Goal: Transaction & Acquisition: Subscribe to service/newsletter

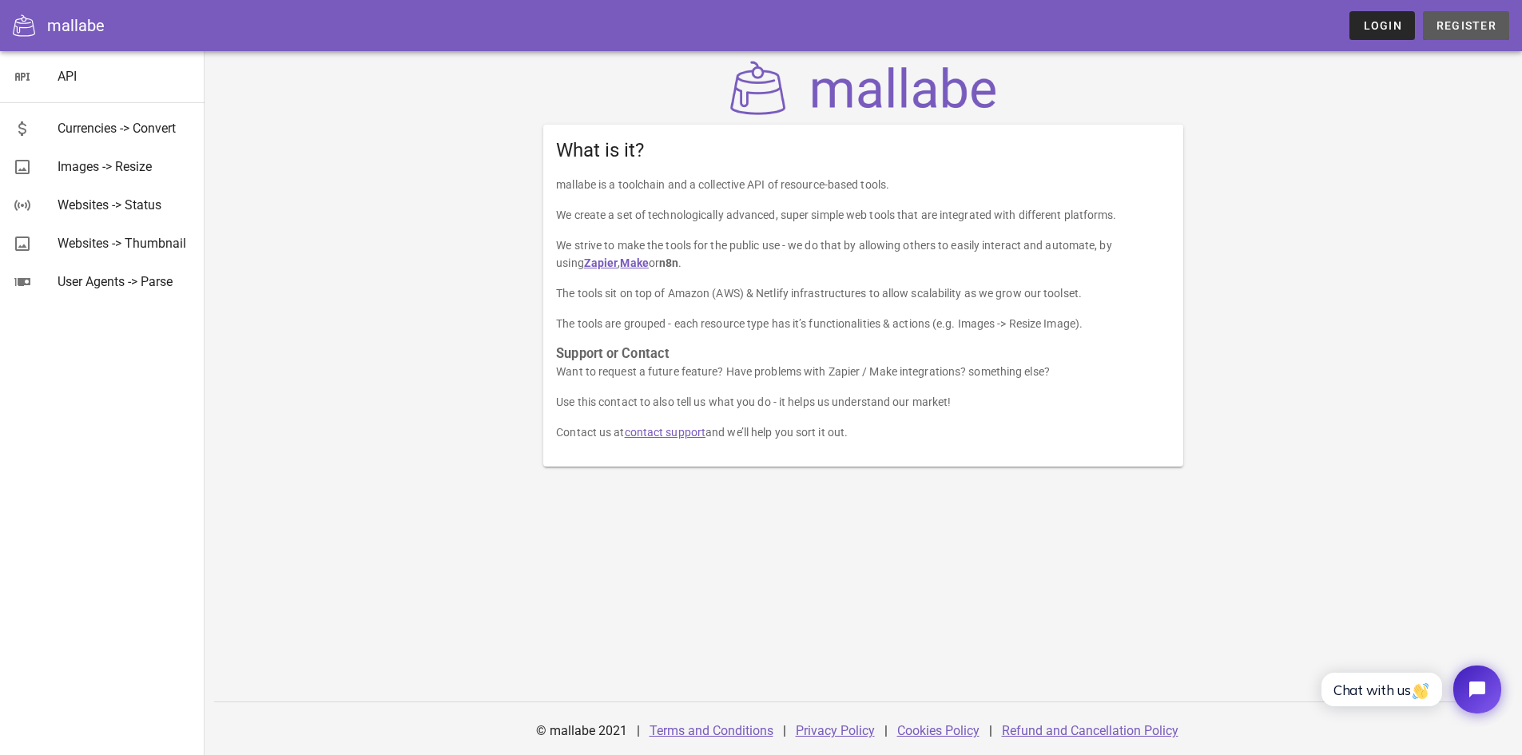
click at [1463, 34] on link "Register" at bounding box center [1466, 25] width 86 height 29
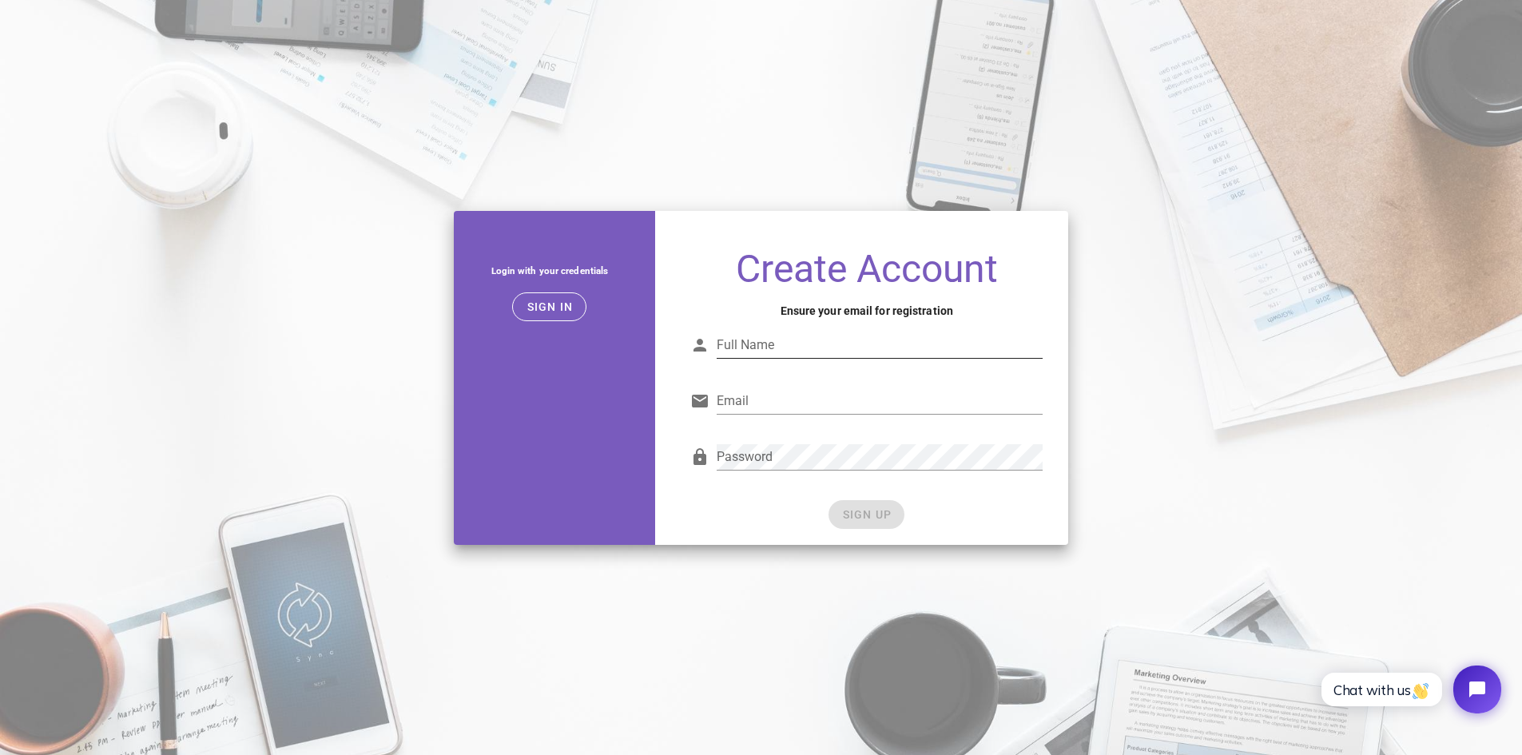
click at [834, 351] on input "Full Name" at bounding box center [880, 345] width 326 height 26
type input "F"
type input "f"
type input "[PERSON_NAME]"
type input "[EMAIL_ADDRESS][DOMAIN_NAME]"
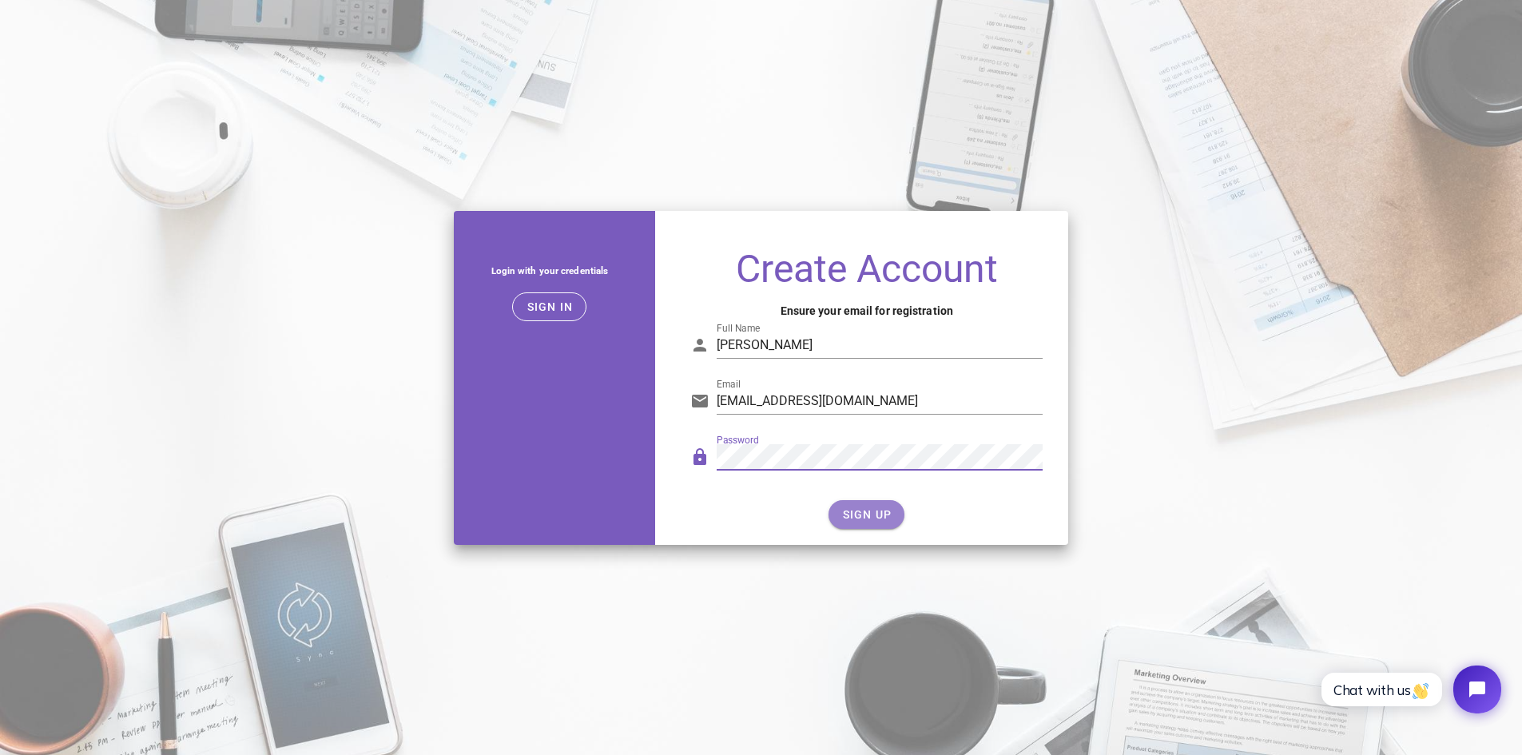
click at [856, 520] on span "SIGN UP" at bounding box center [866, 514] width 50 height 13
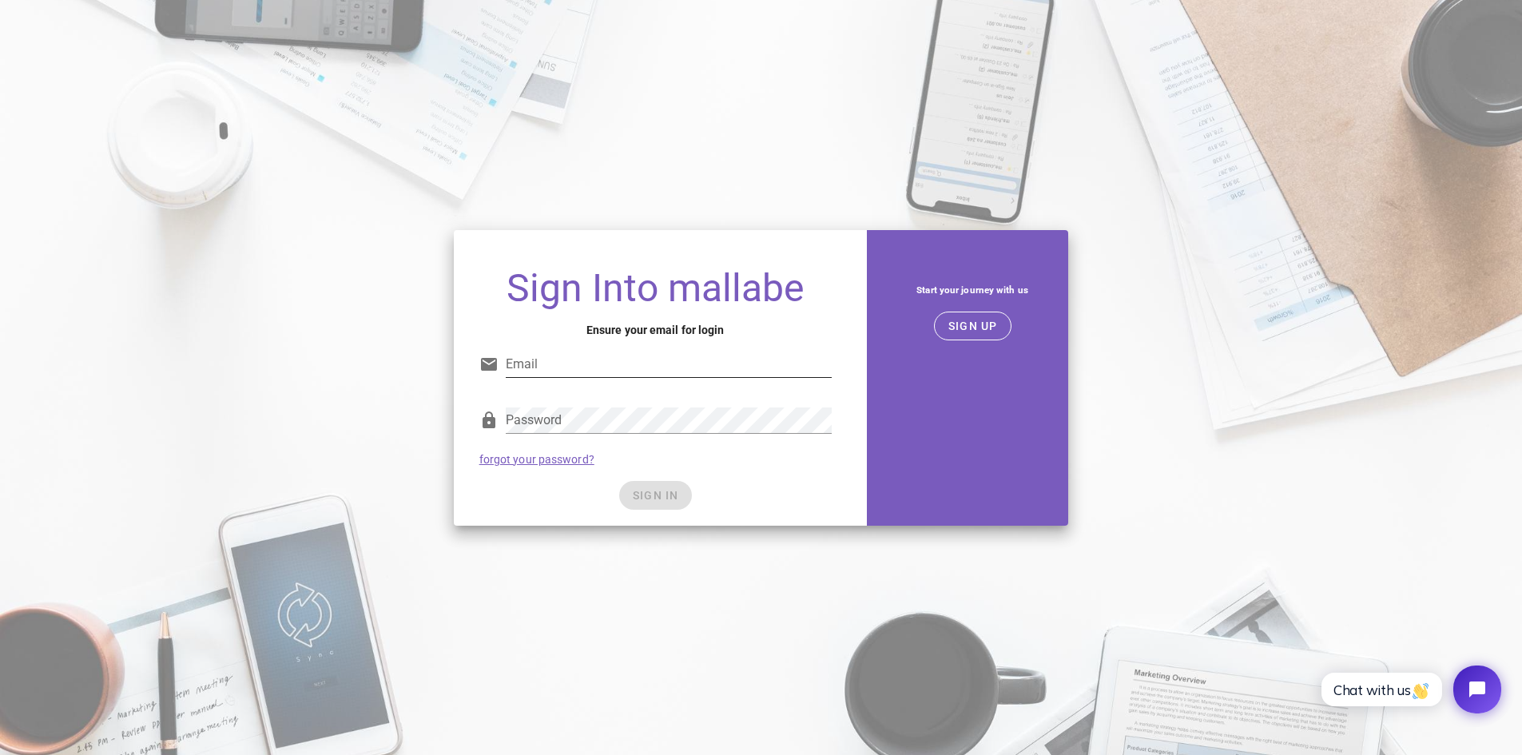
click at [689, 364] on input "Email" at bounding box center [669, 365] width 326 height 26
type input "[EMAIL_ADDRESS][DOMAIN_NAME]"
drag, startPoint x: 735, startPoint y: 471, endPoint x: 726, endPoint y: 471, distance: 9.6
click at [737, 471] on div "Password forgot your password?" at bounding box center [656, 436] width 372 height 83
click at [670, 503] on button "SIGN IN" at bounding box center [655, 495] width 73 height 29
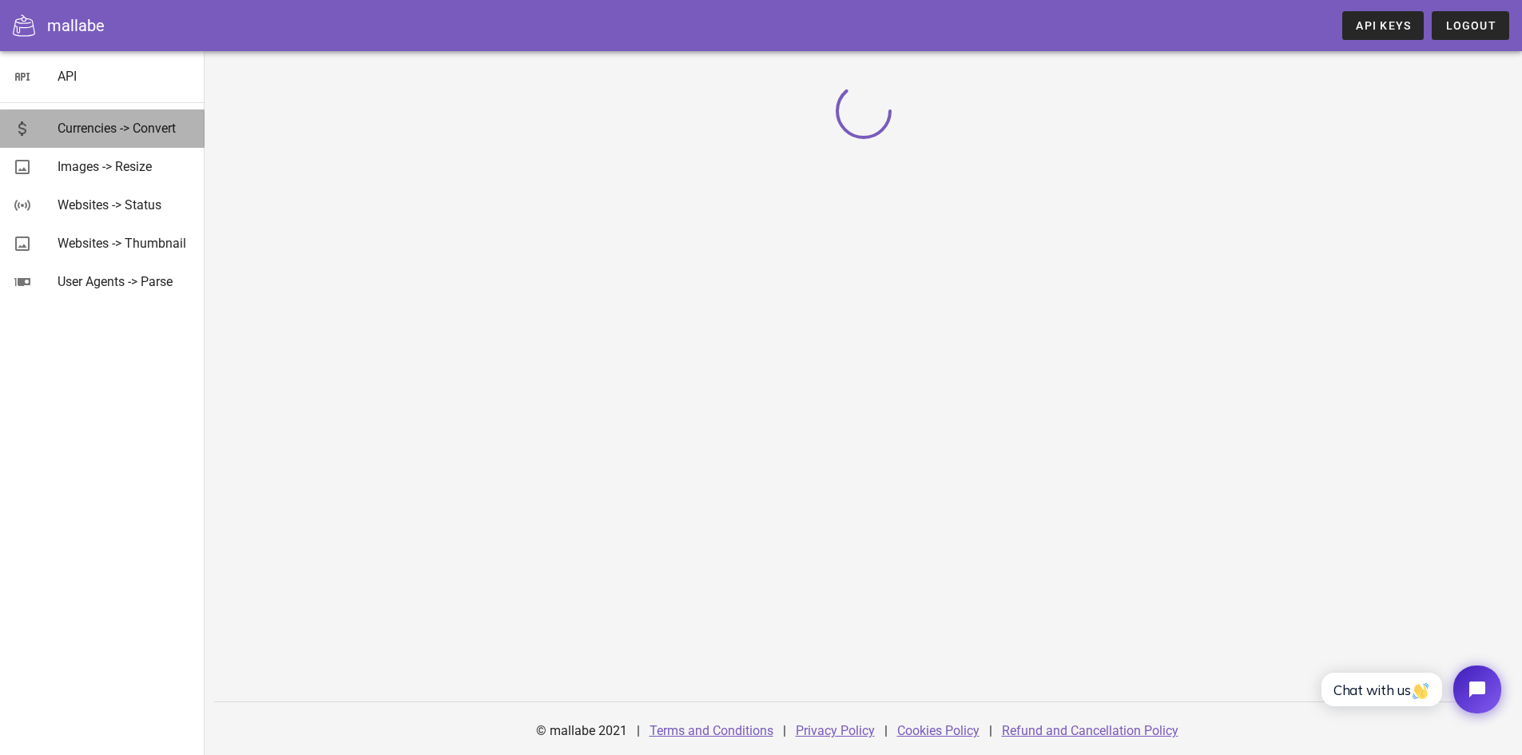
click at [153, 137] on div "Currencies -> Convert" at bounding box center [125, 128] width 134 height 34
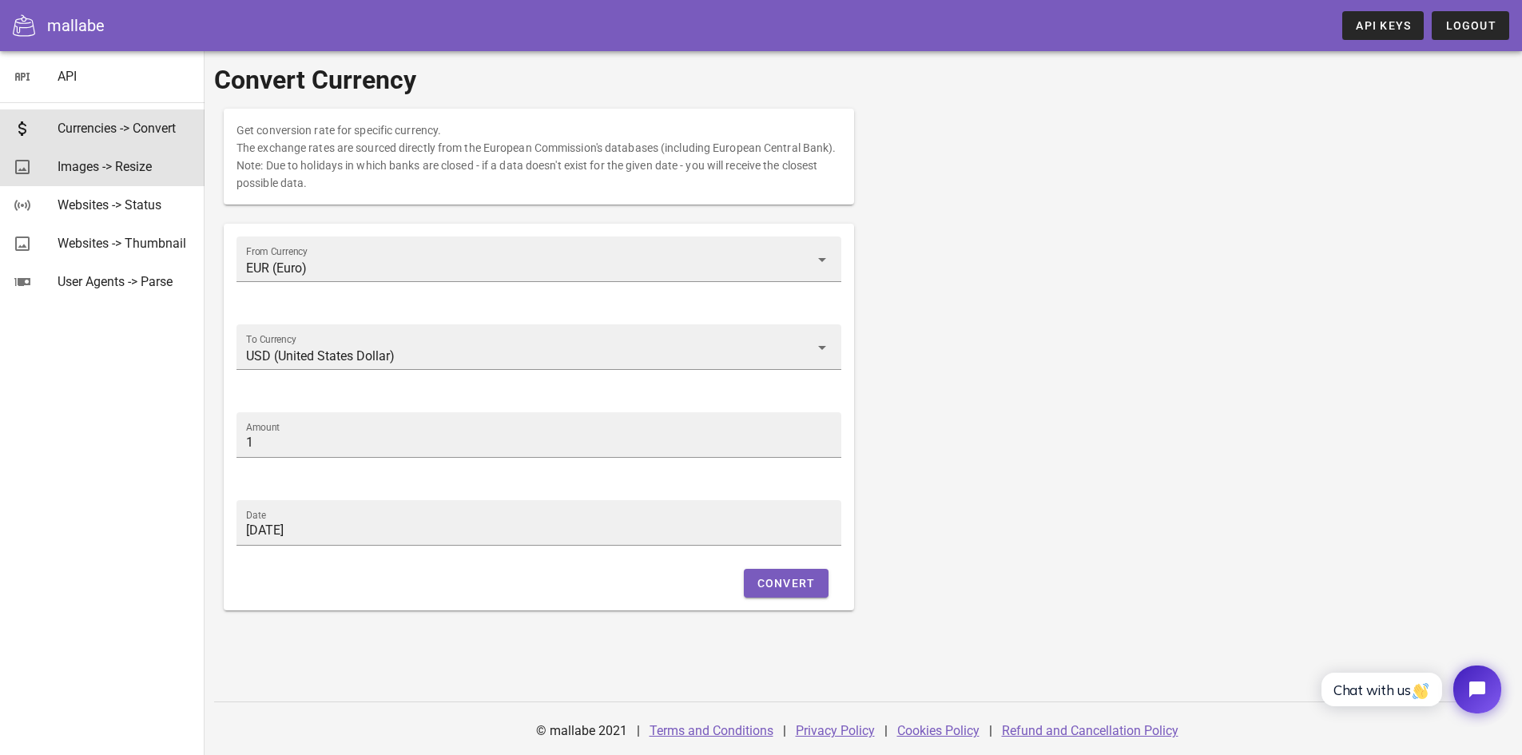
click at [74, 176] on div "Images -> Resize" at bounding box center [125, 166] width 134 height 34
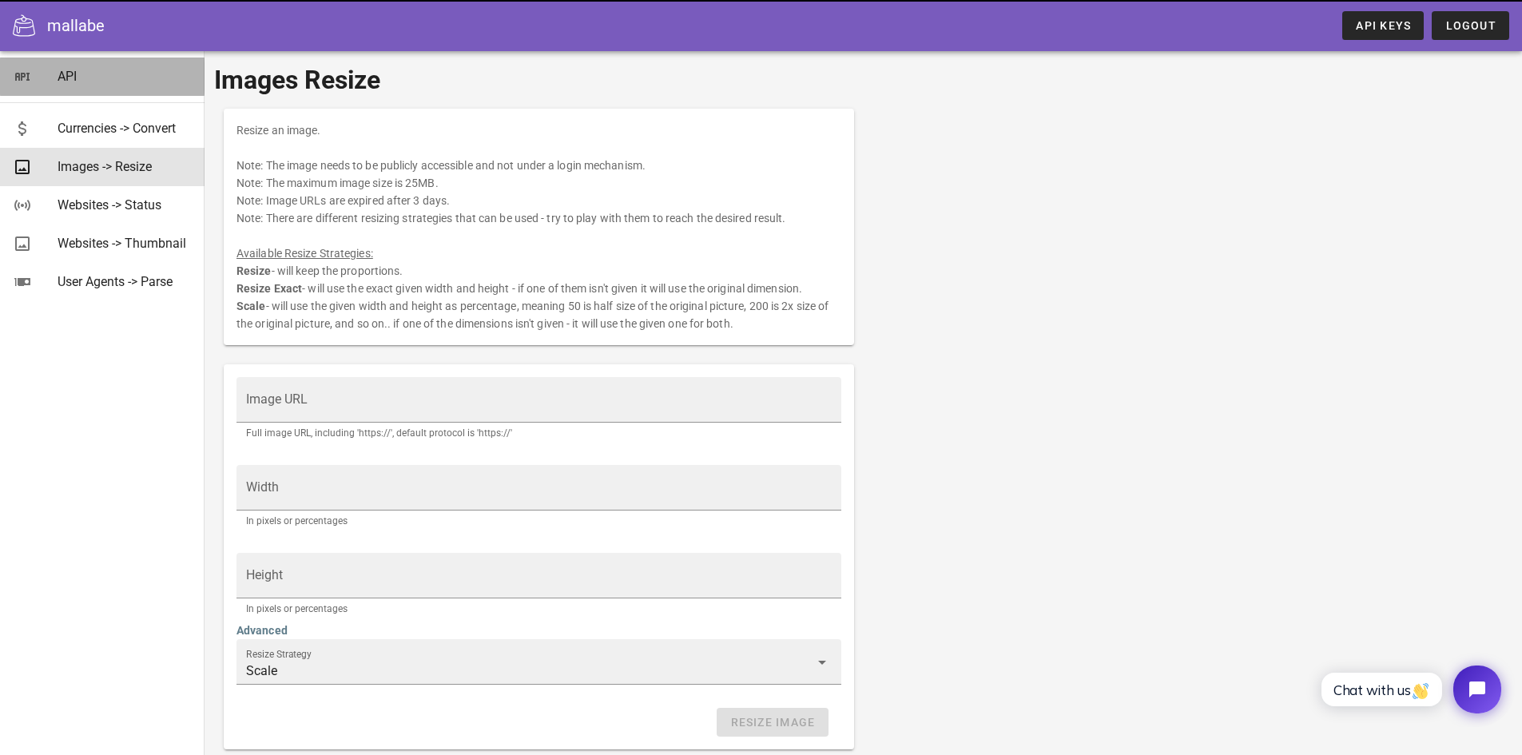
click at [71, 75] on div "API" at bounding box center [125, 76] width 134 height 15
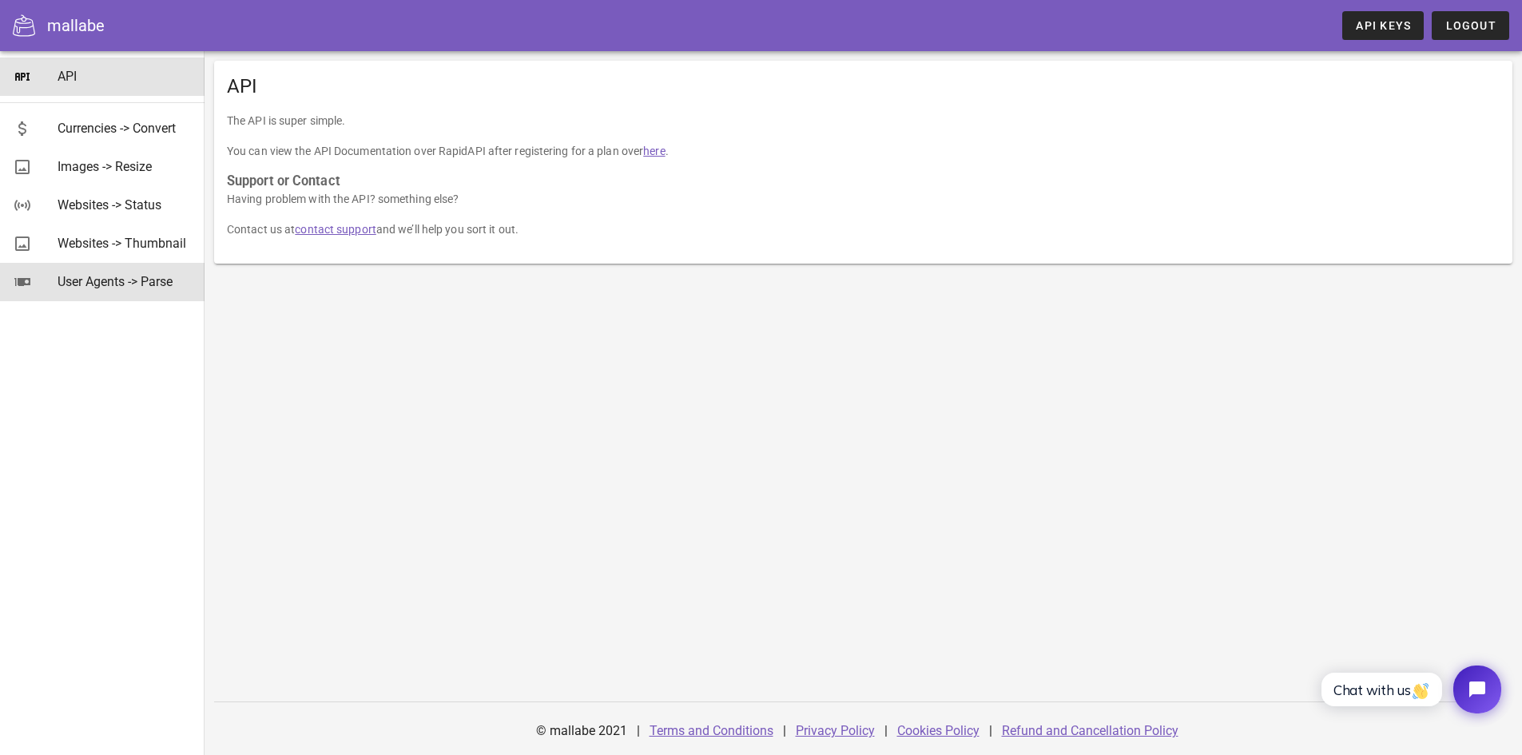
click at [86, 268] on div "User Agents -> Parse" at bounding box center [125, 282] width 134 height 34
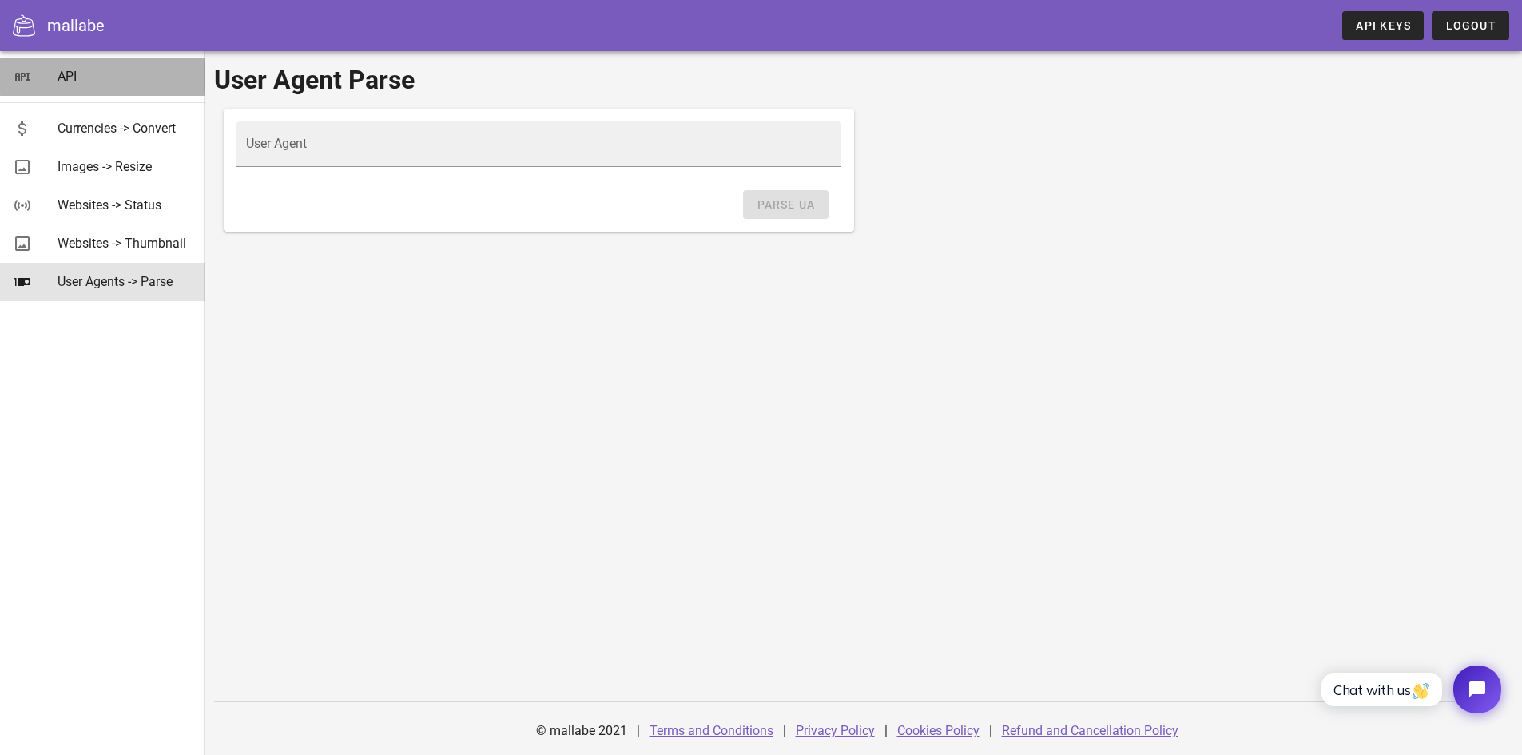
click at [89, 71] on div "API" at bounding box center [125, 76] width 134 height 15
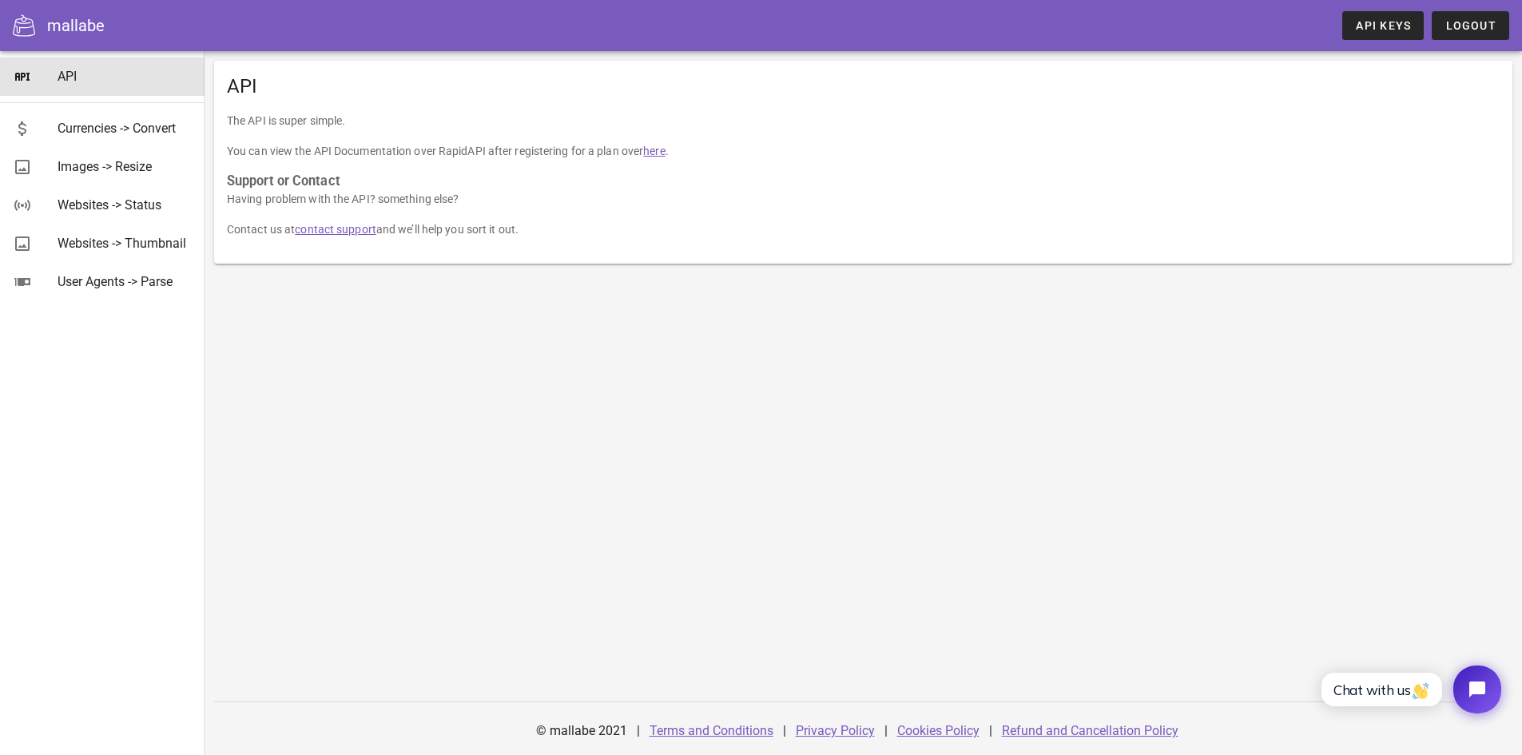
click at [384, 376] on div "API The API is super simple. You can view the API Documentation over RapidAPI a…" at bounding box center [864, 403] width 1318 height 704
click at [1380, 33] on link "API Keys" at bounding box center [1383, 25] width 82 height 29
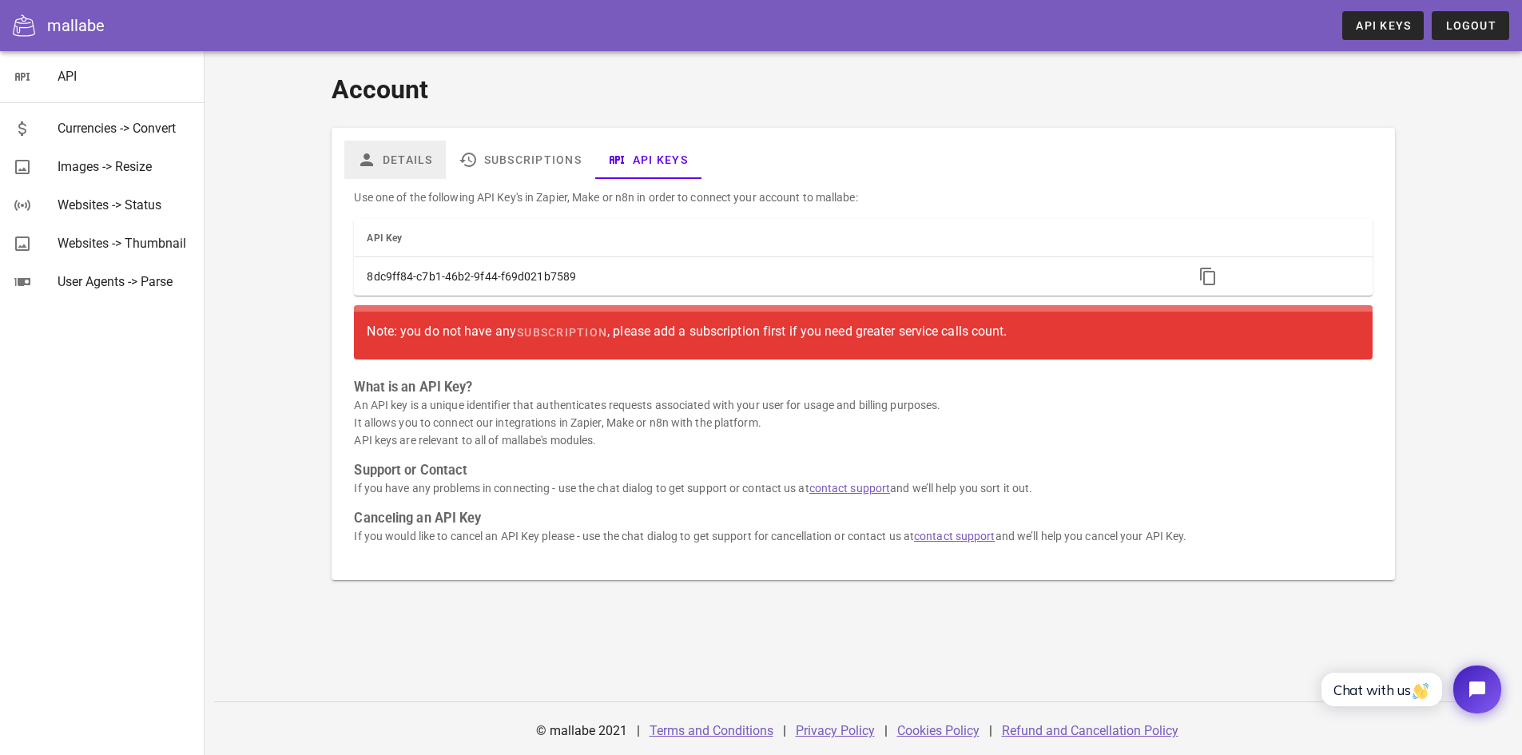
click at [397, 158] on link "Details" at bounding box center [394, 160] width 101 height 38
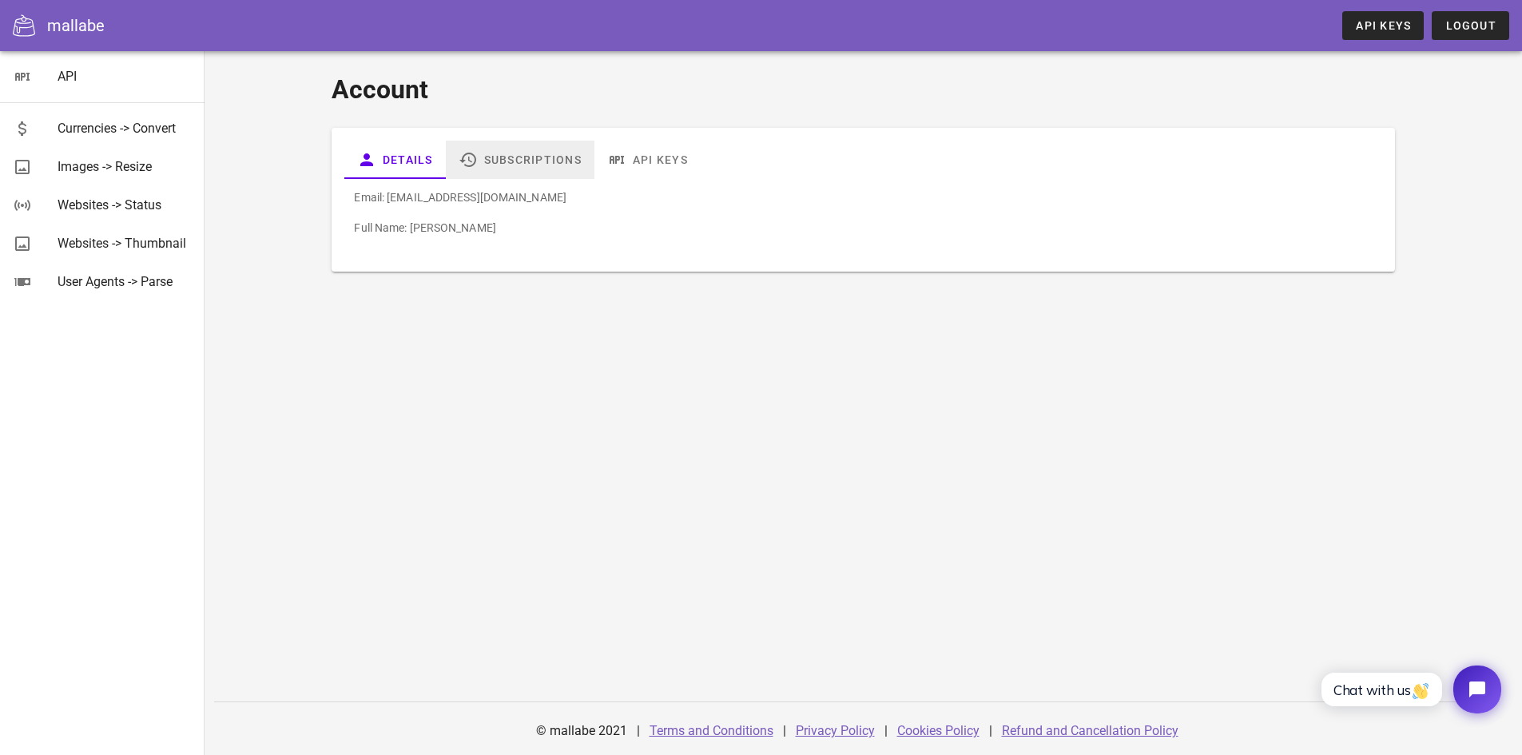
click at [463, 170] on link "Subscriptions" at bounding box center [520, 160] width 149 height 38
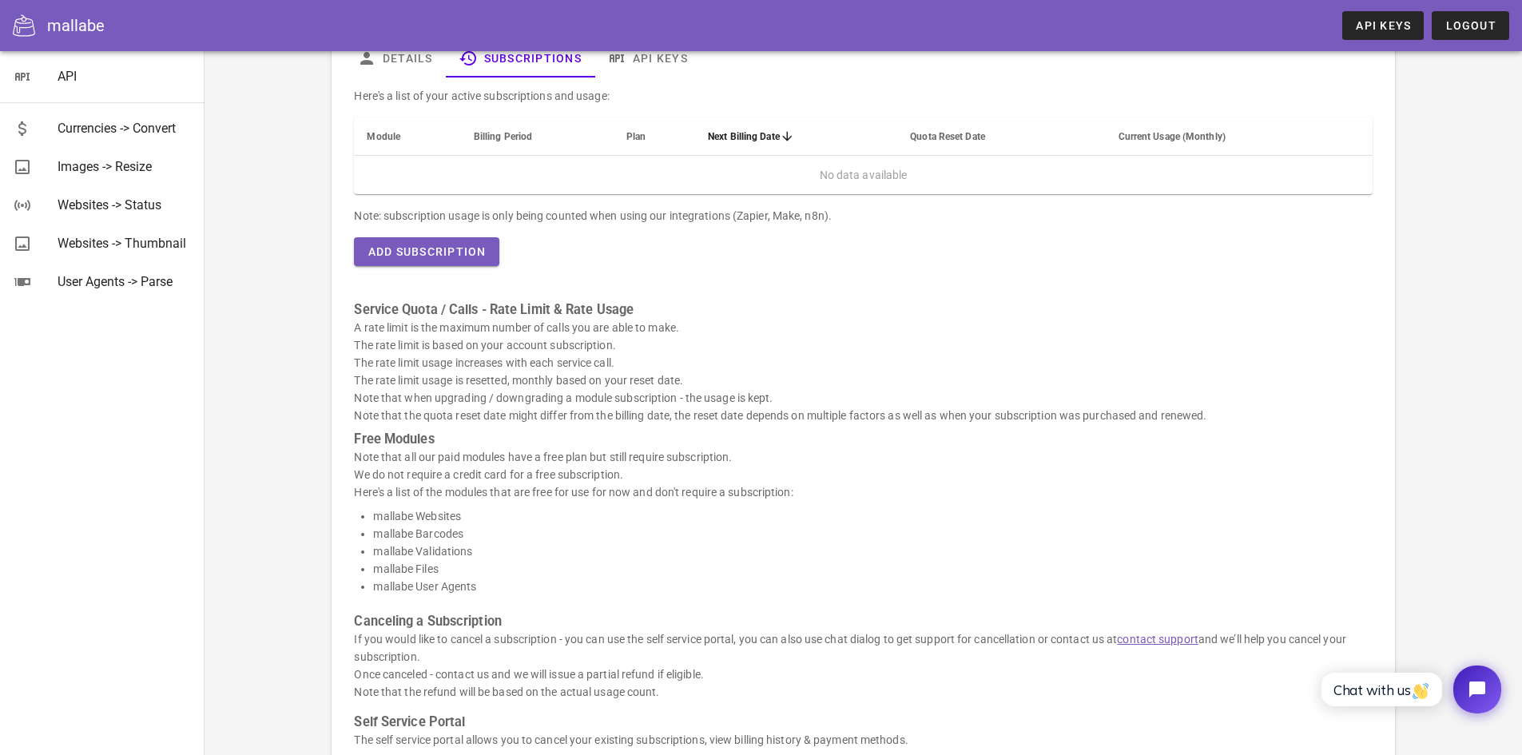
scroll to position [9, 0]
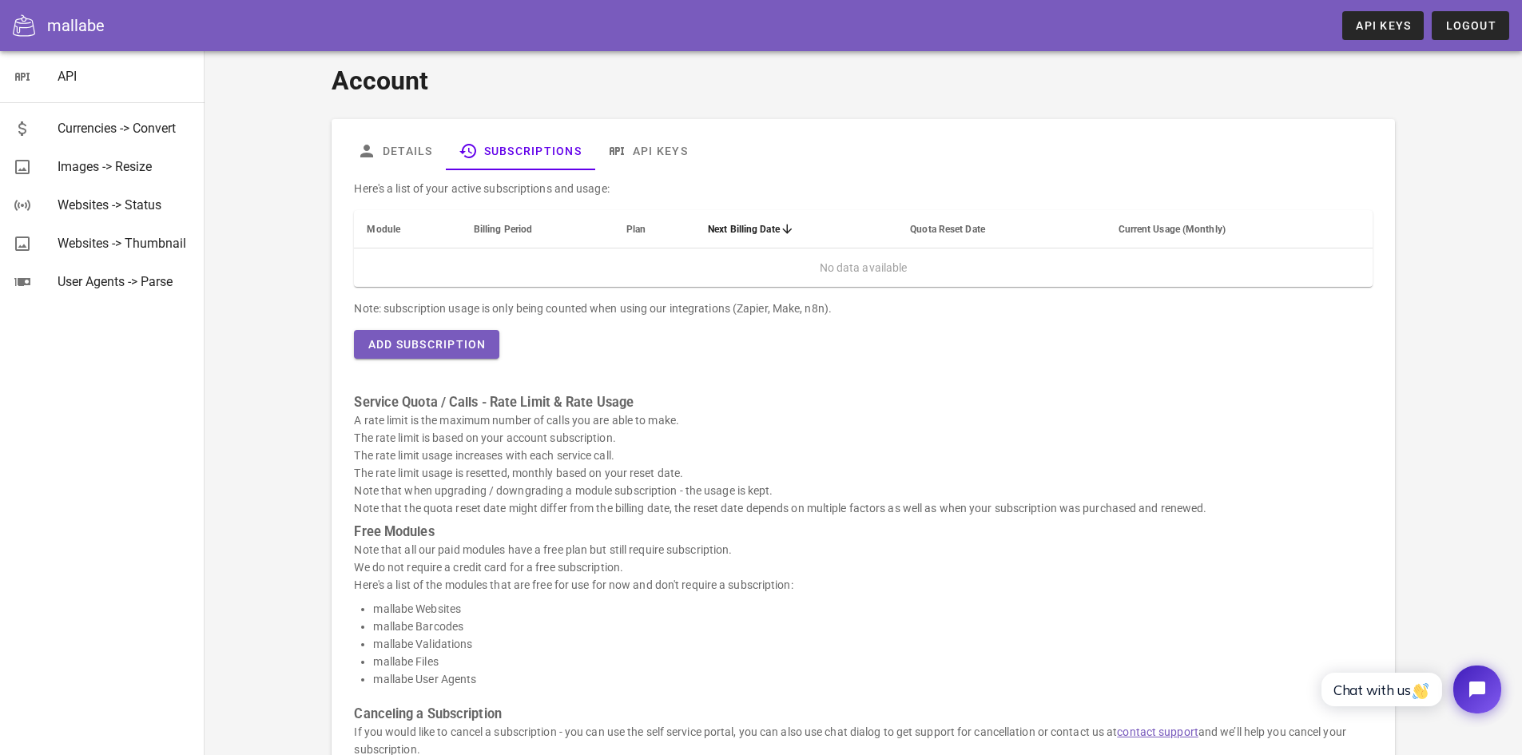
click at [500, 351] on div "Here's a list of your active subscriptions and usage: Module Billing Period Pla…" at bounding box center [862, 531] width 1037 height 722
click at [483, 352] on button "Add Subscription" at bounding box center [426, 344] width 145 height 29
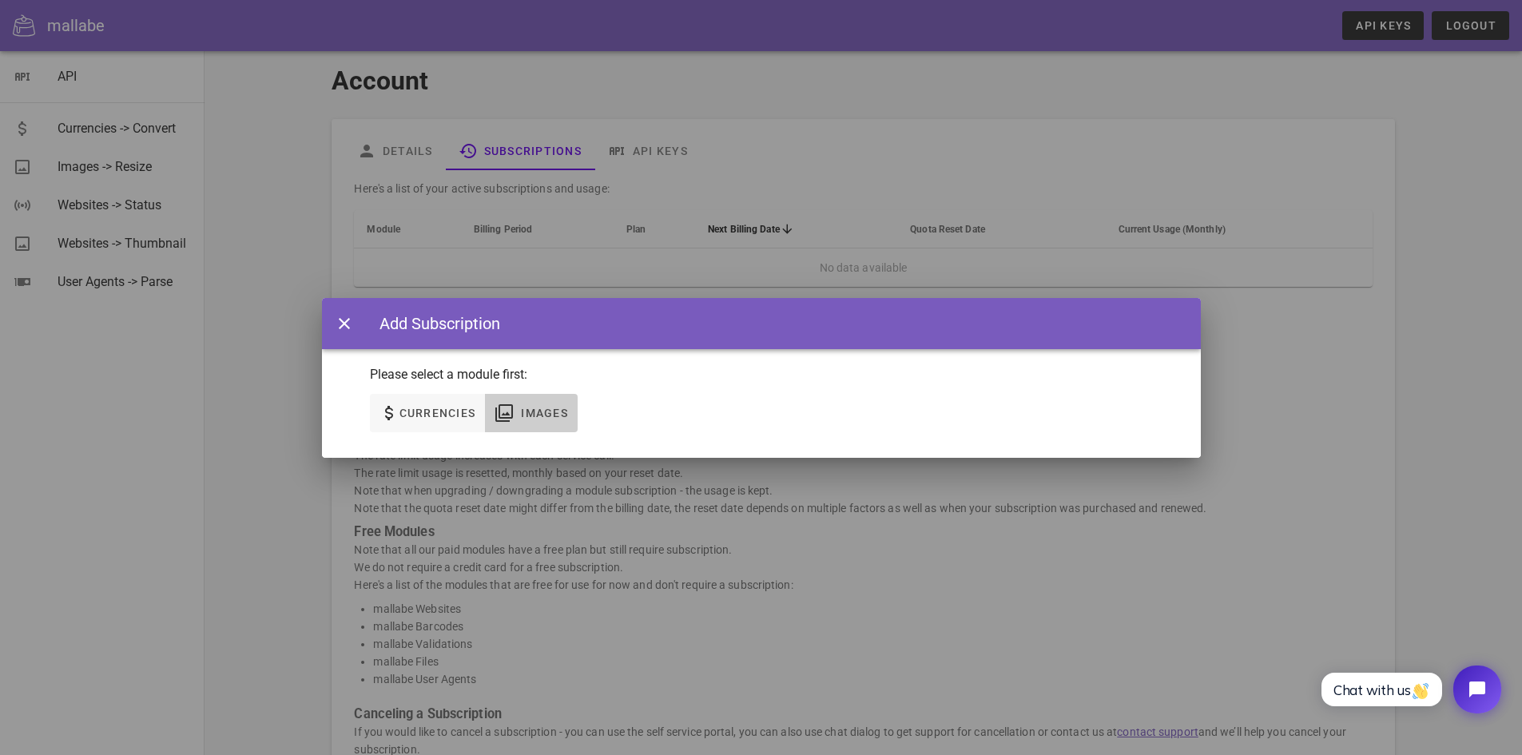
click at [523, 411] on span "Images" at bounding box center [544, 413] width 48 height 13
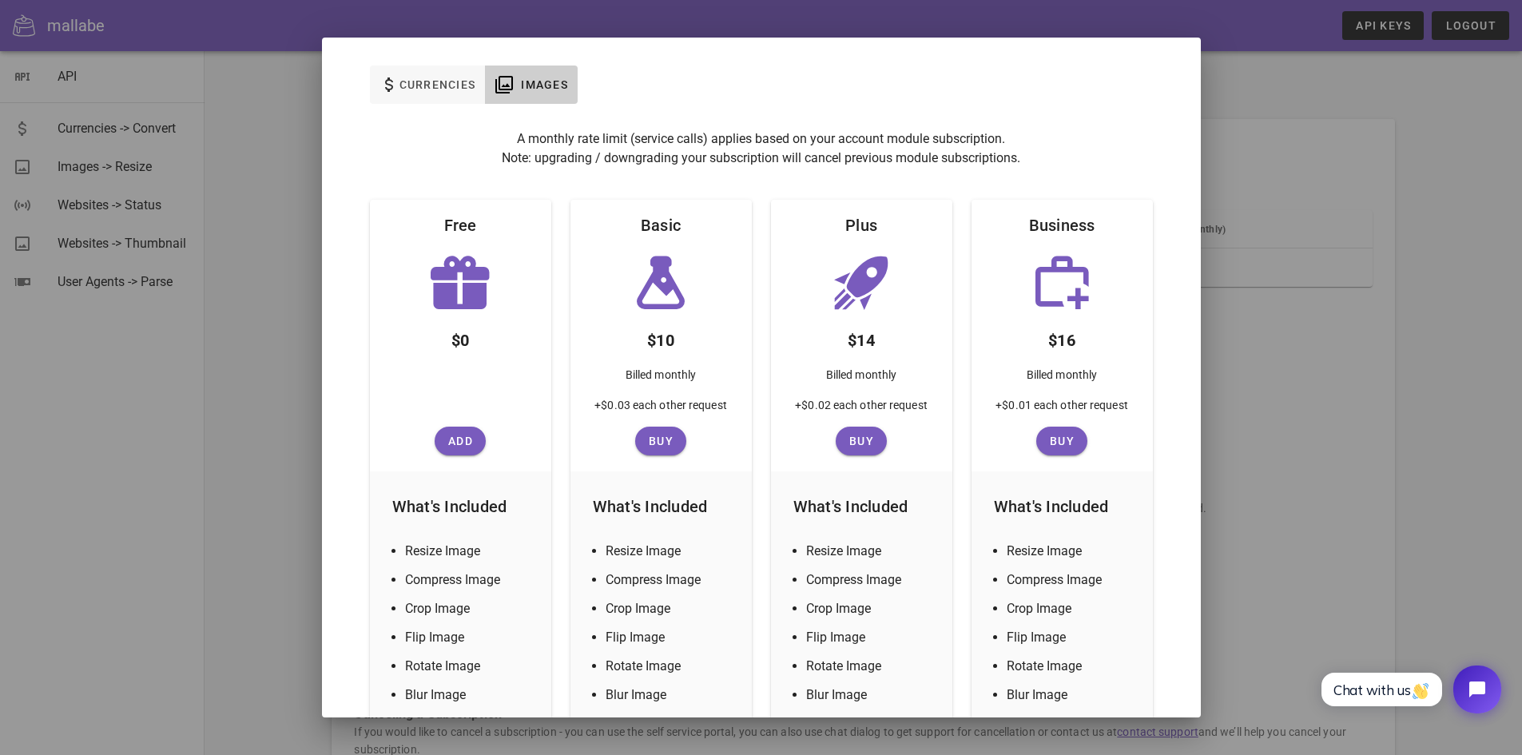
scroll to position [0, 0]
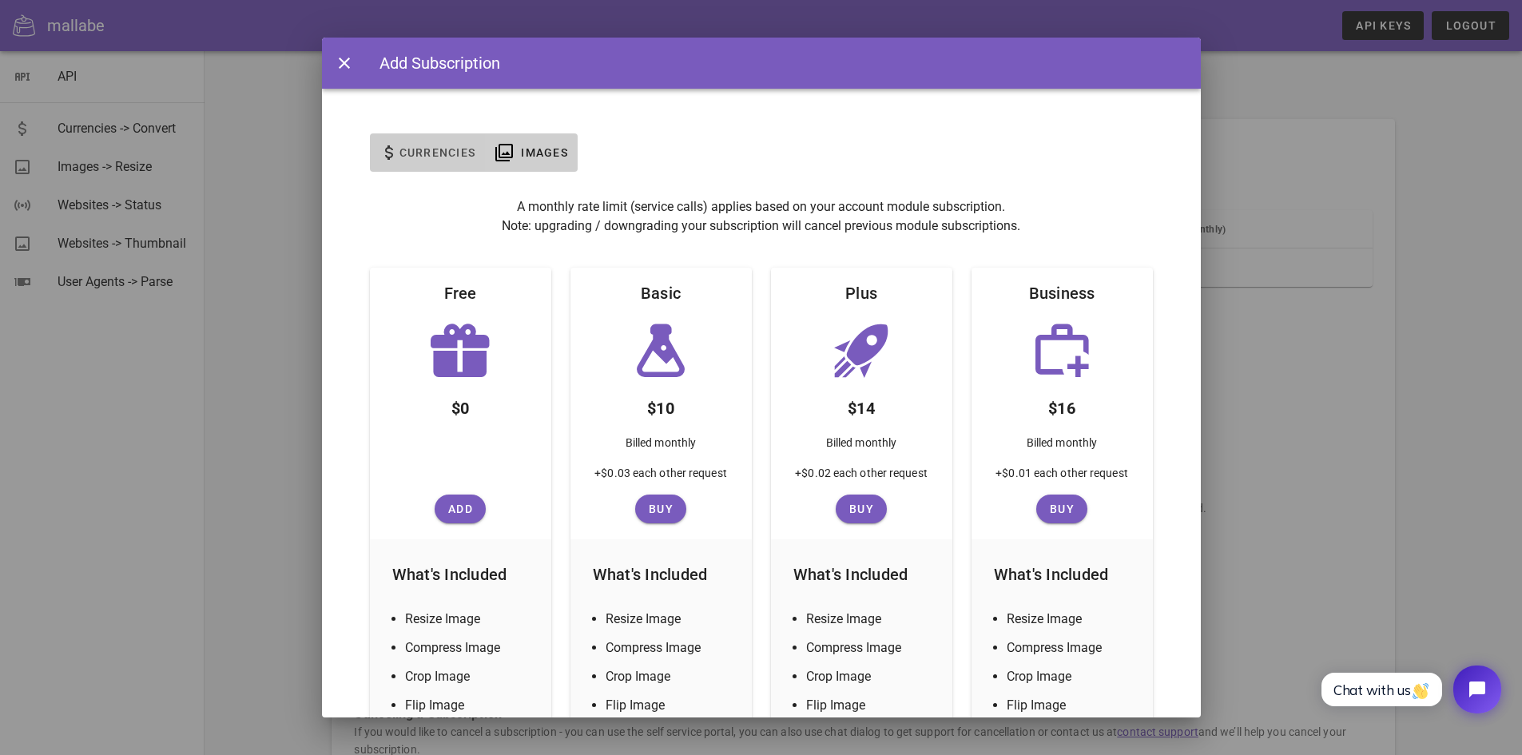
click at [404, 168] on button "Currencies" at bounding box center [428, 152] width 116 height 38
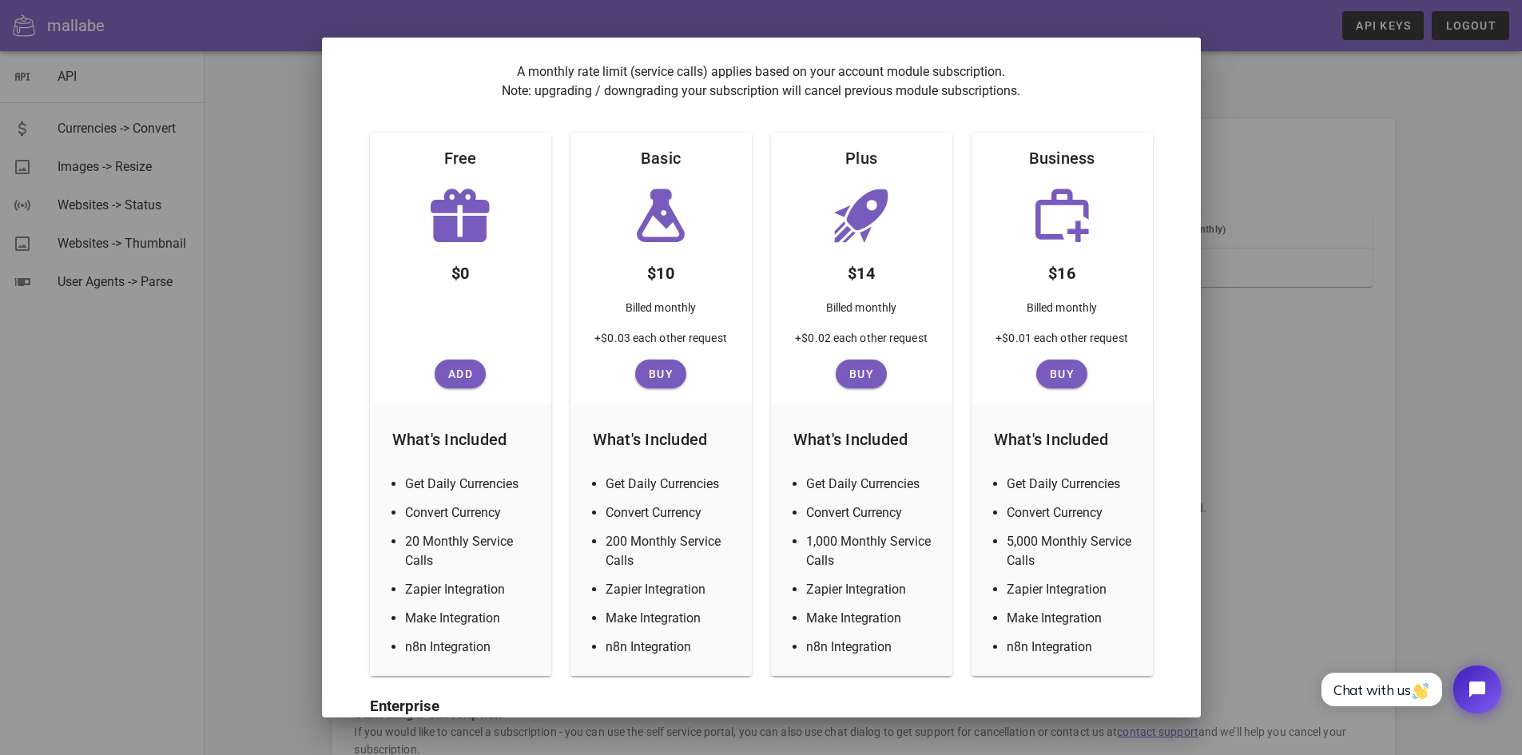
scroll to position [186, 0]
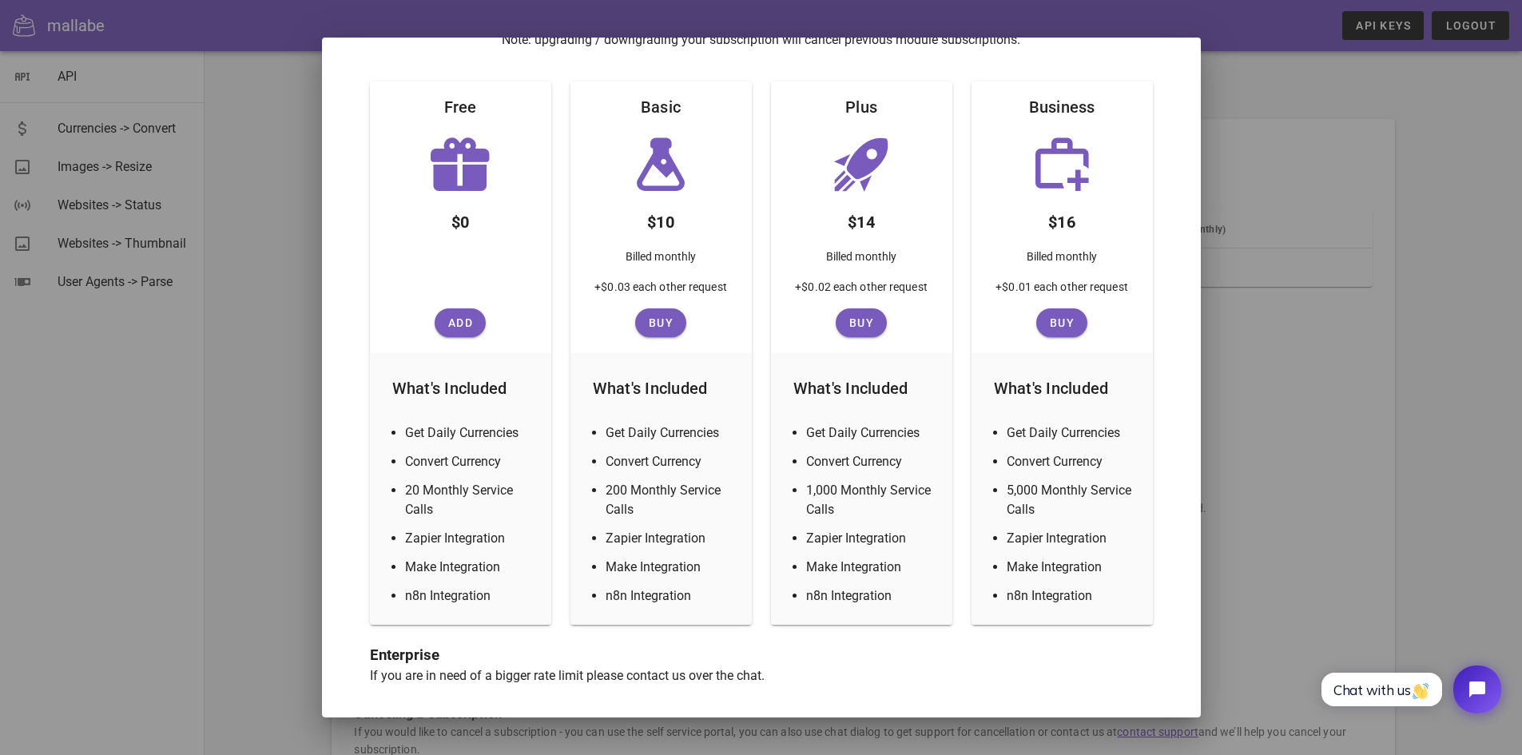
click at [1425, 338] on div at bounding box center [761, 377] width 1522 height 755
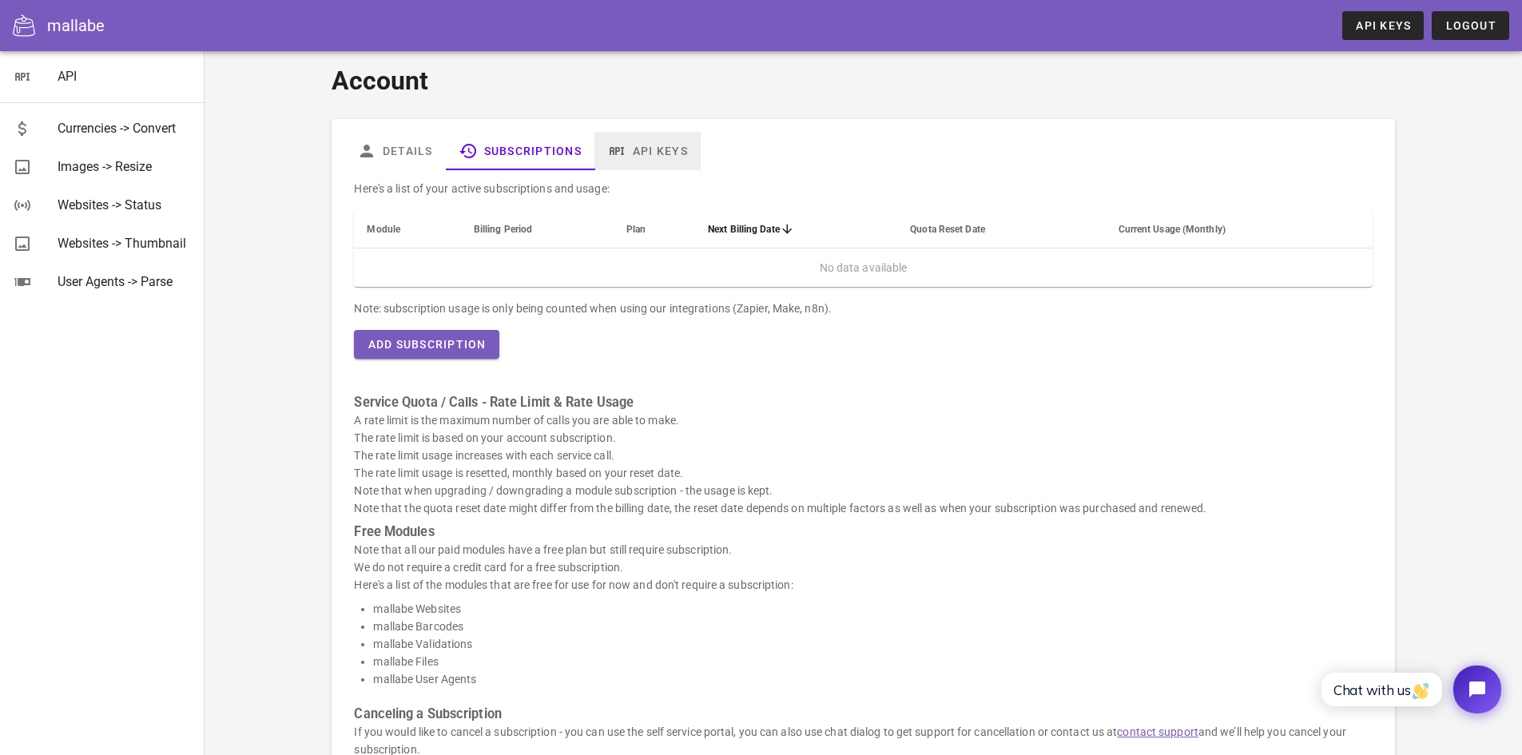
click at [623, 156] on icon at bounding box center [616, 150] width 19 height 19
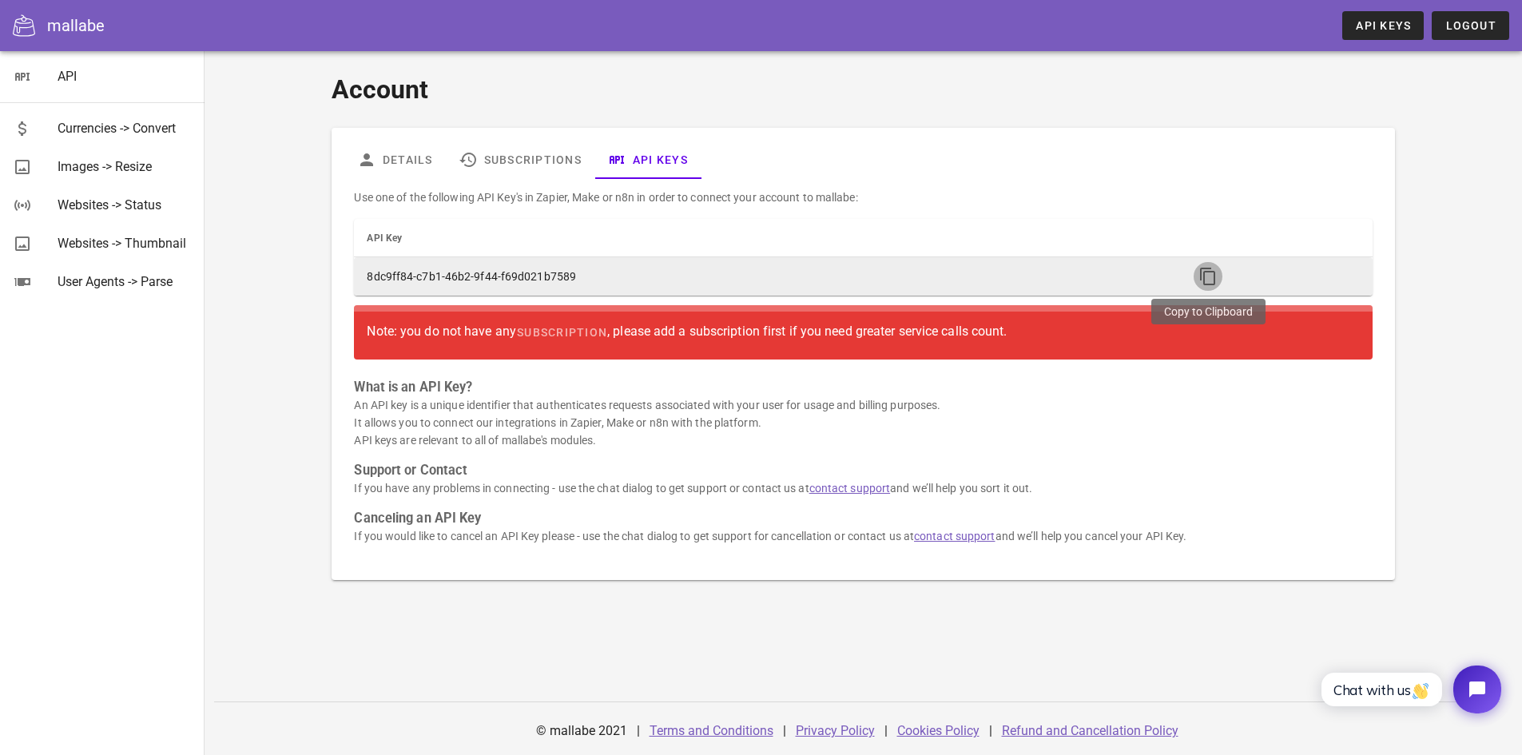
click at [1211, 276] on icon "button" at bounding box center [1208, 276] width 19 height 19
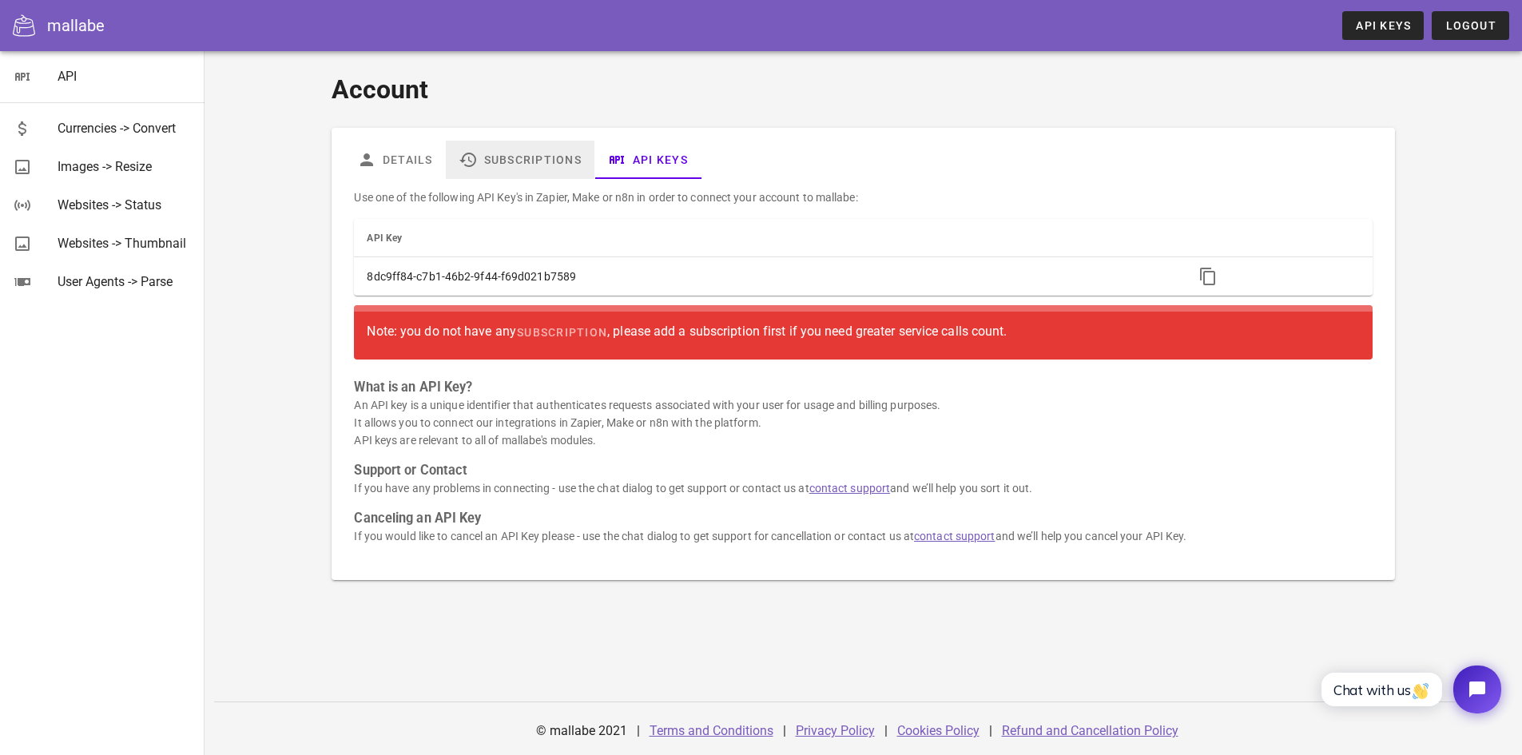
click at [523, 155] on link "Subscriptions" at bounding box center [520, 160] width 149 height 38
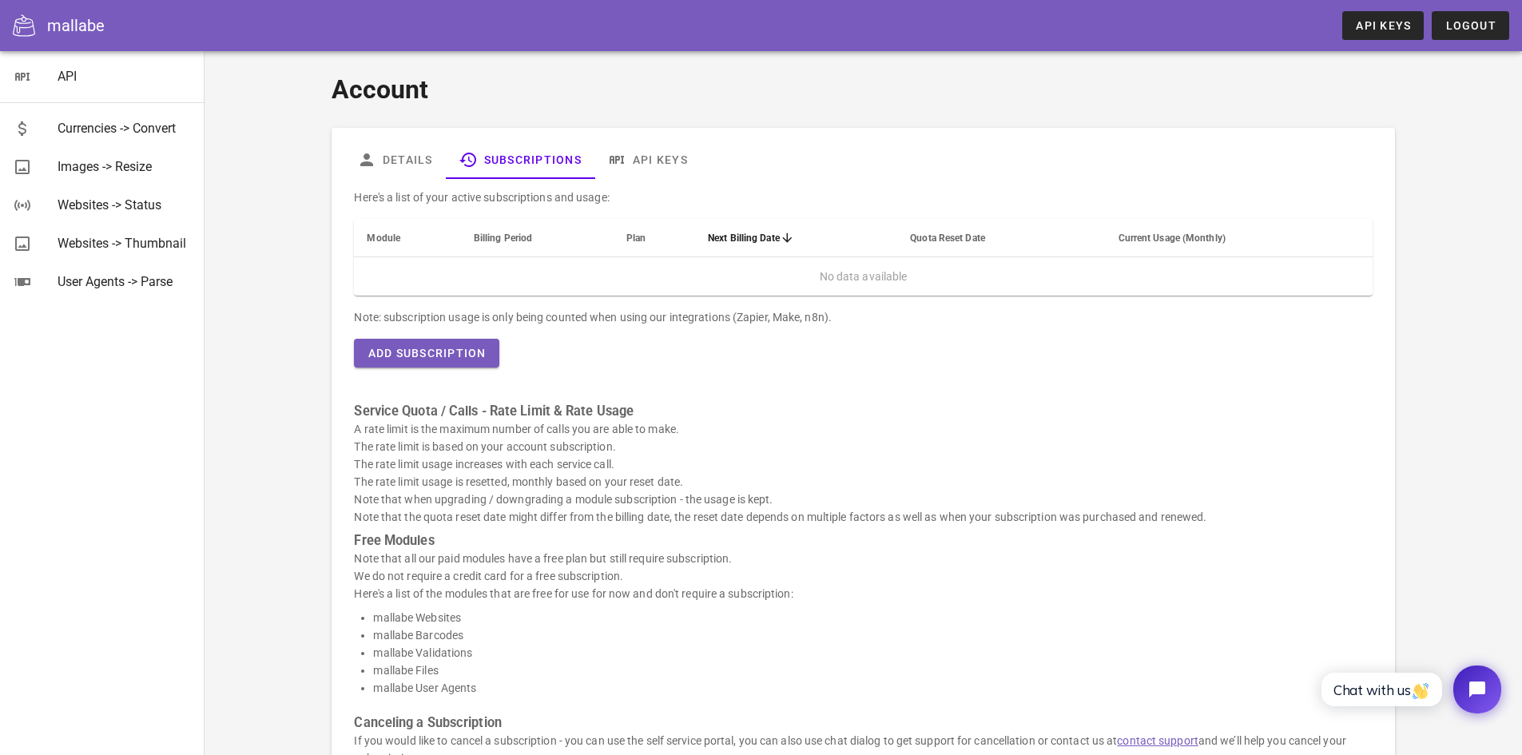
click at [451, 372] on div "Here's a list of your active subscriptions and usage: Module Billing Period Pla…" at bounding box center [862, 540] width 1037 height 722
click at [444, 356] on span "Add Subscription" at bounding box center [426, 353] width 119 height 13
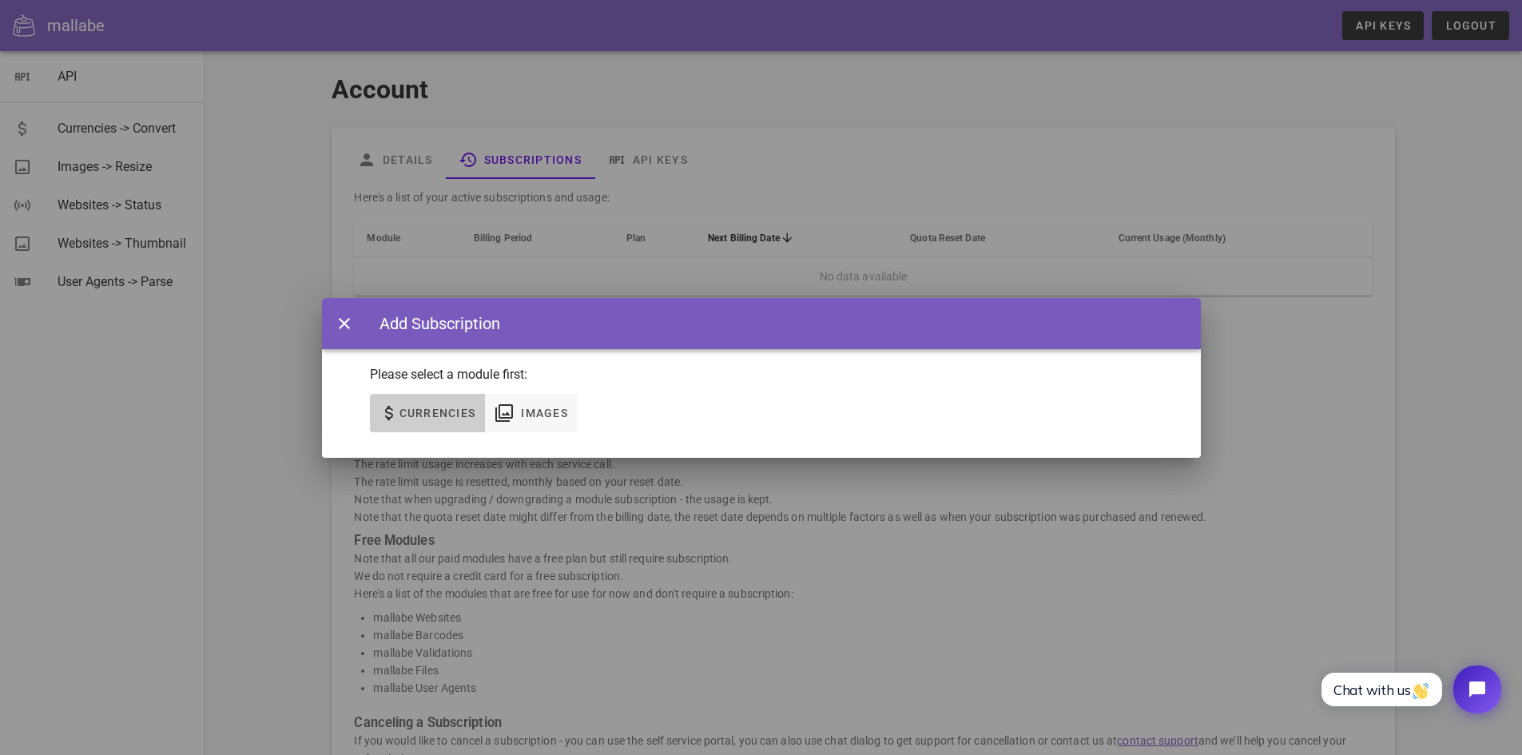
click at [445, 415] on span "Currencies" at bounding box center [438, 413] width 78 height 13
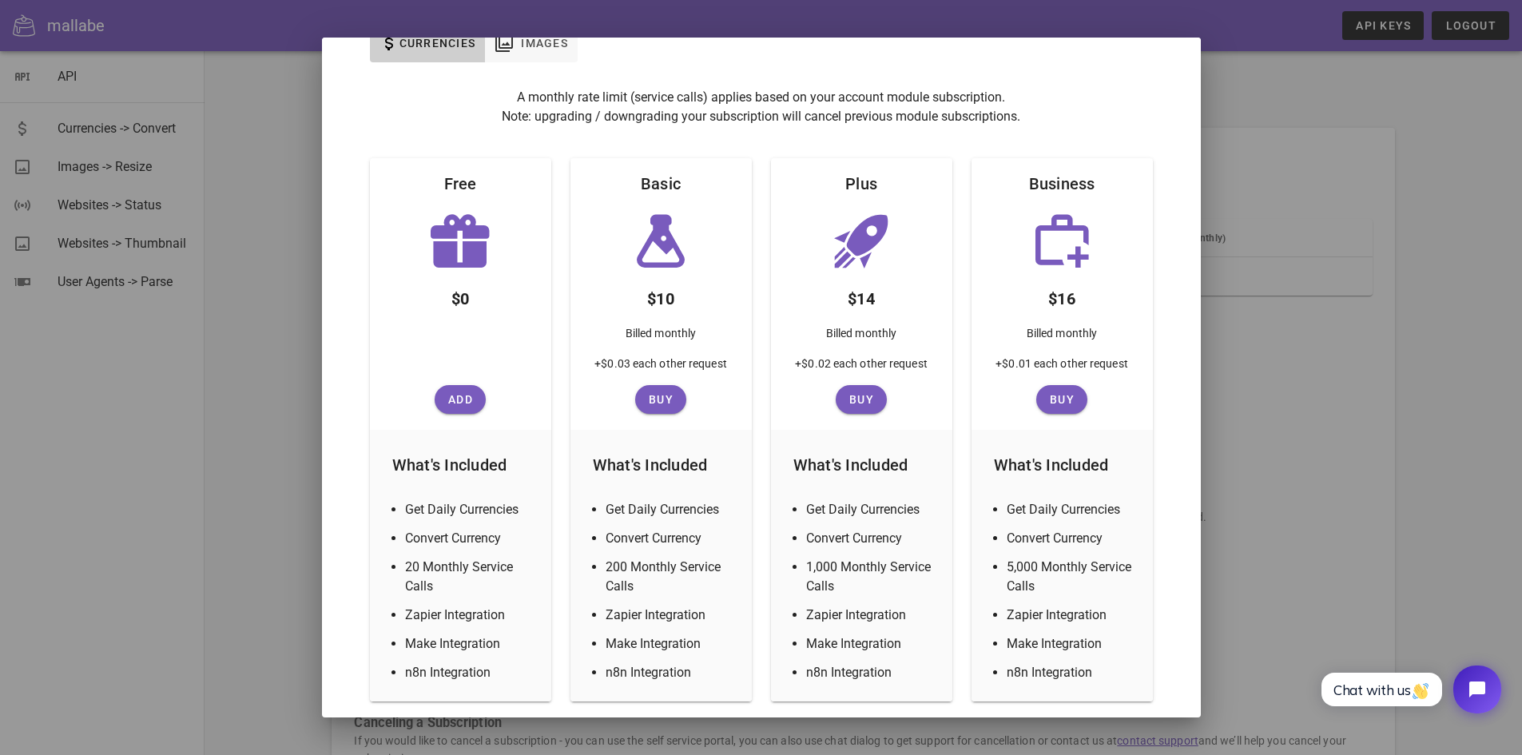
scroll to position [106, 0]
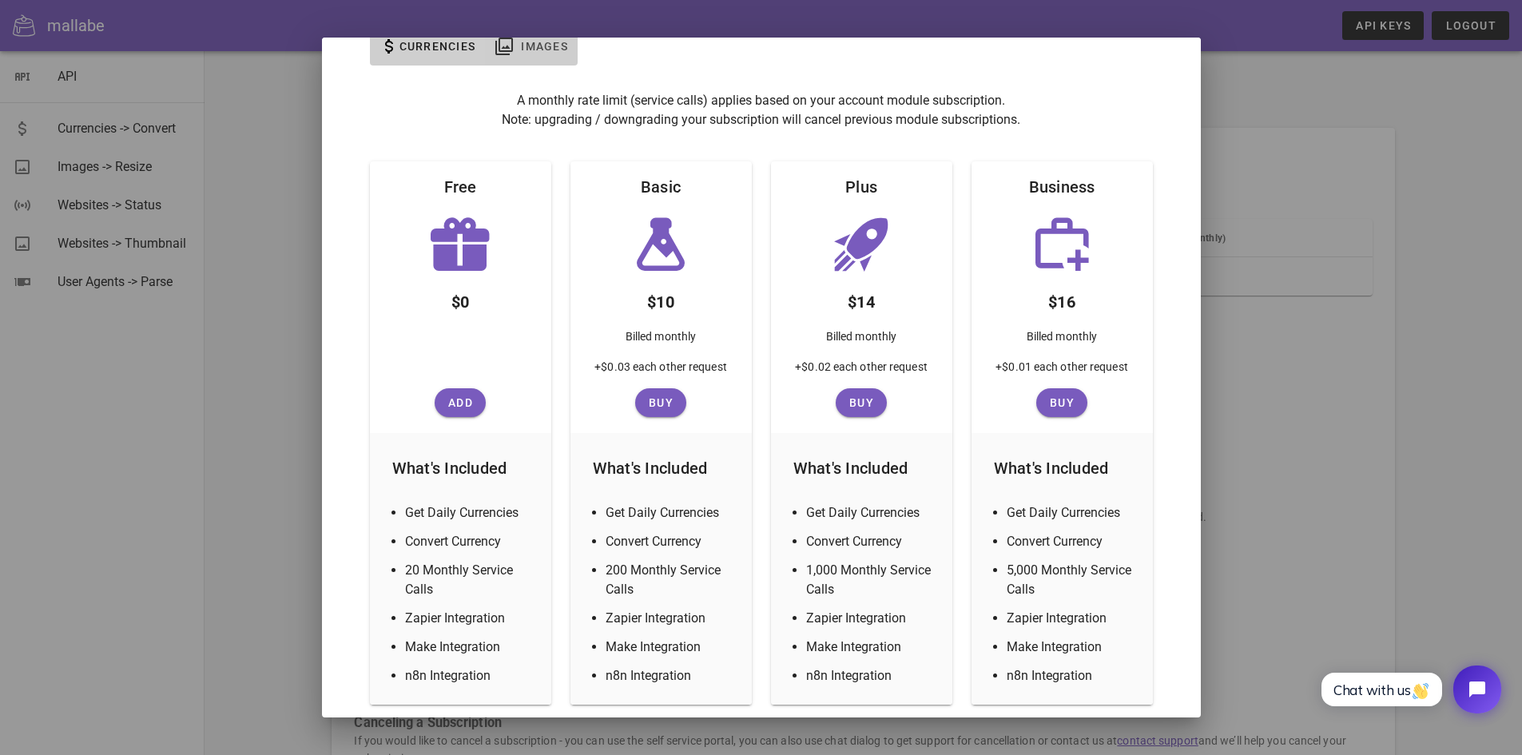
click at [534, 49] on span "Images" at bounding box center [544, 46] width 48 height 13
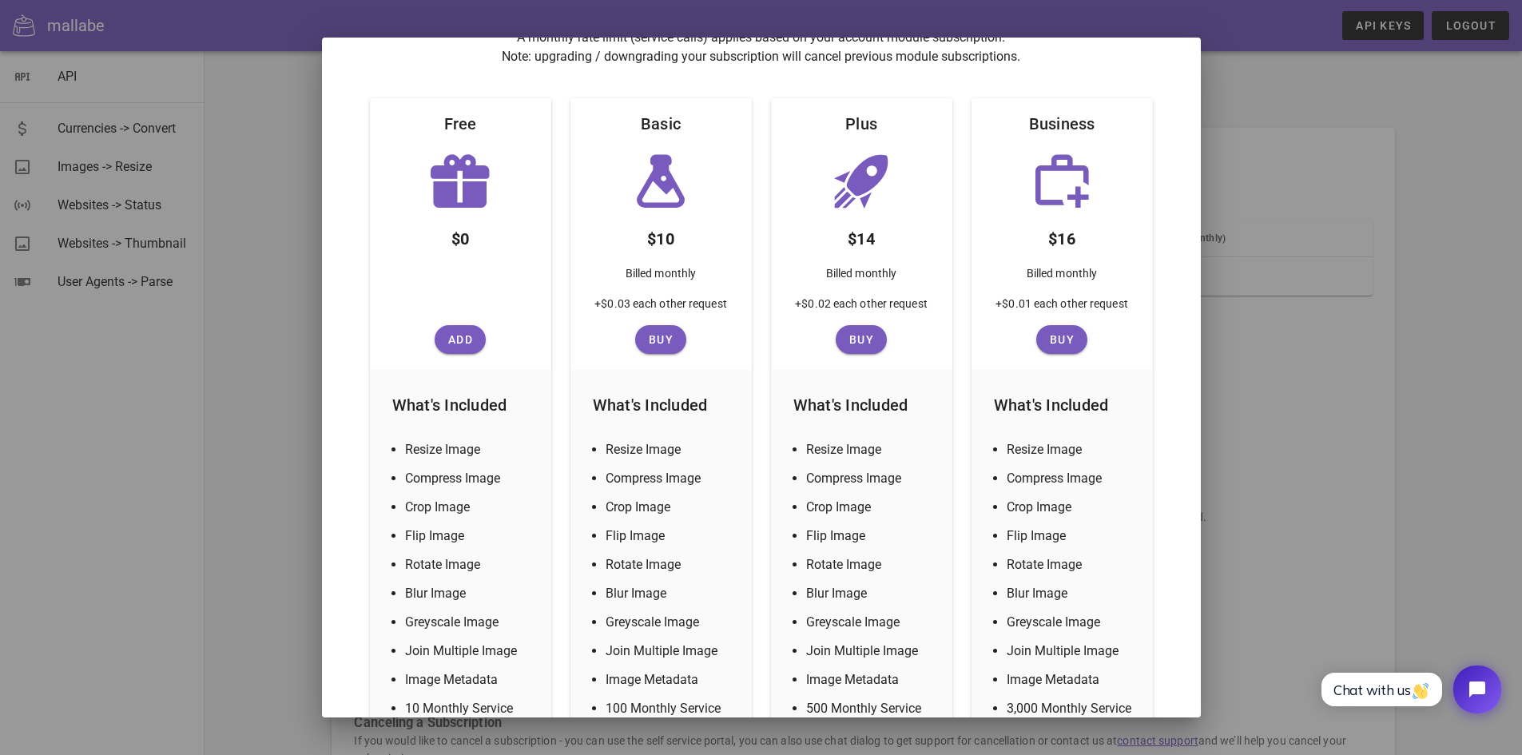
scroll to position [0, 0]
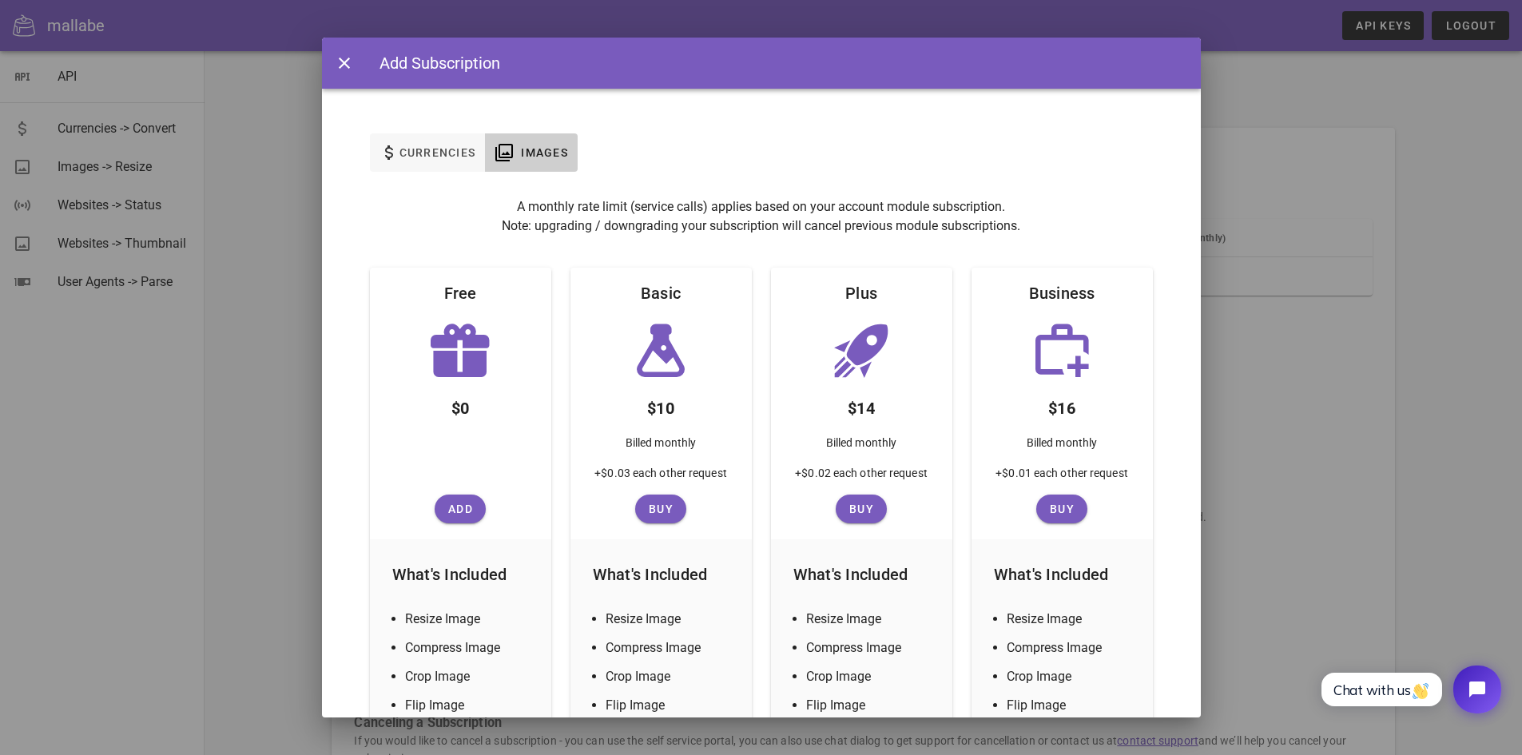
click at [1335, 259] on div at bounding box center [761, 377] width 1522 height 755
